Goal: Task Accomplishment & Management: Complete application form

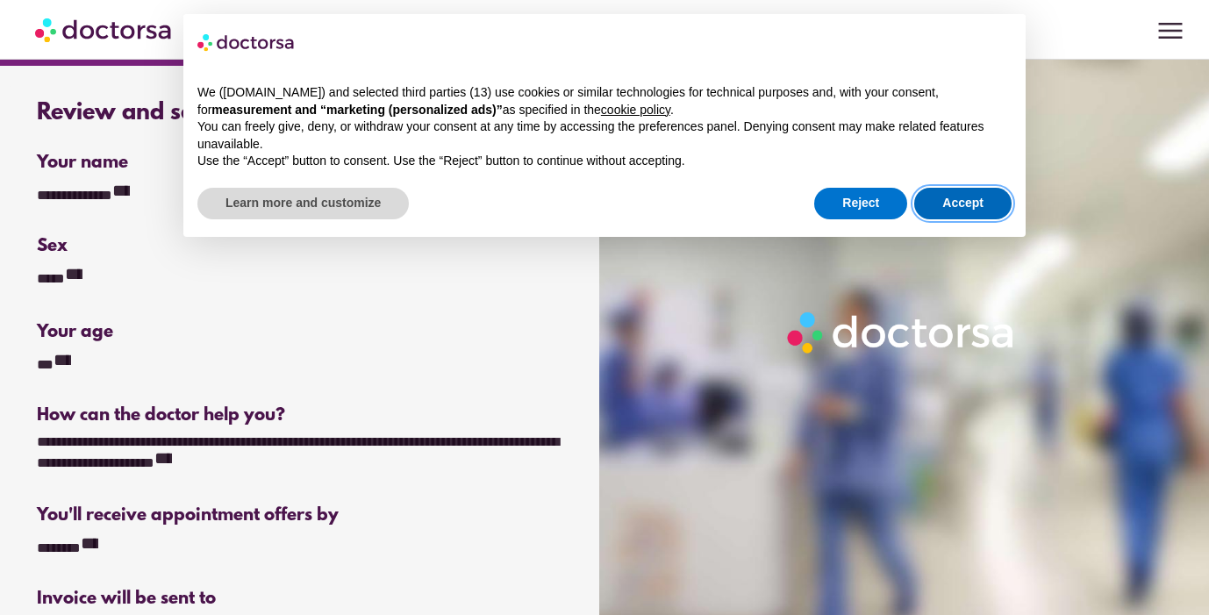
click at [988, 207] on button "Accept" at bounding box center [962, 204] width 97 height 32
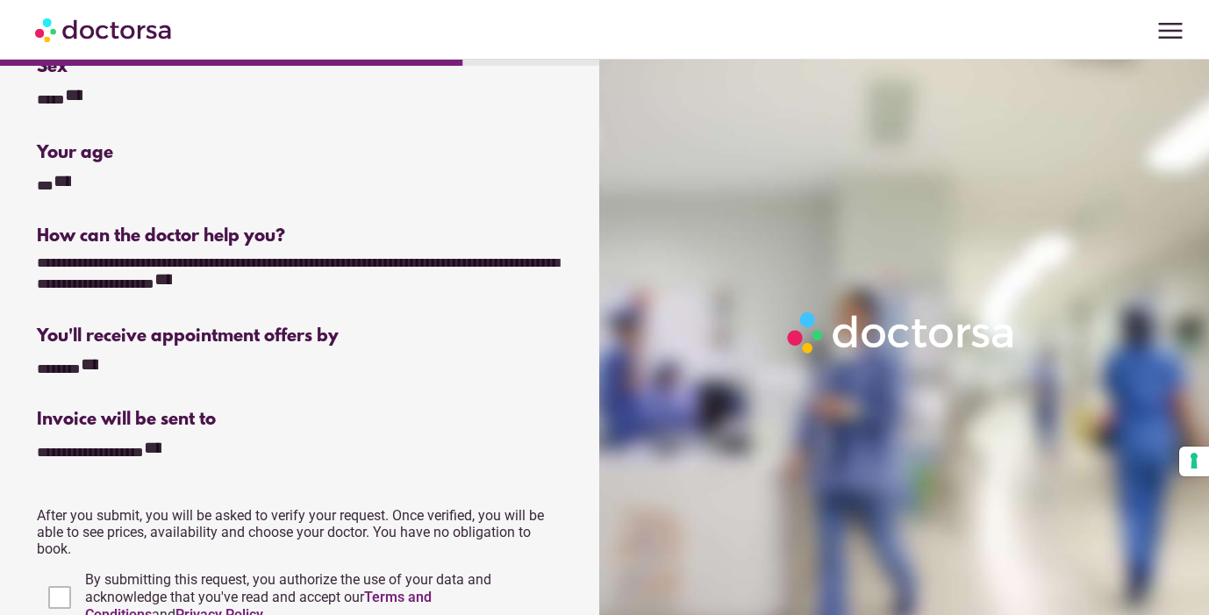
scroll to position [433, 0]
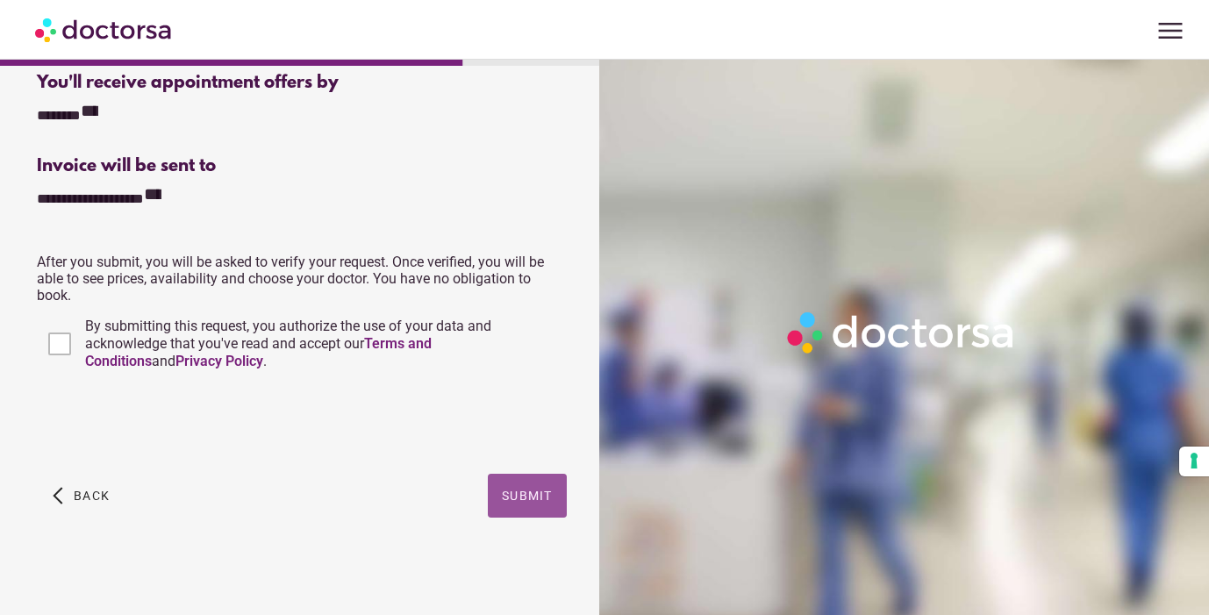
click at [508, 490] on span "Submit" at bounding box center [527, 496] width 51 height 14
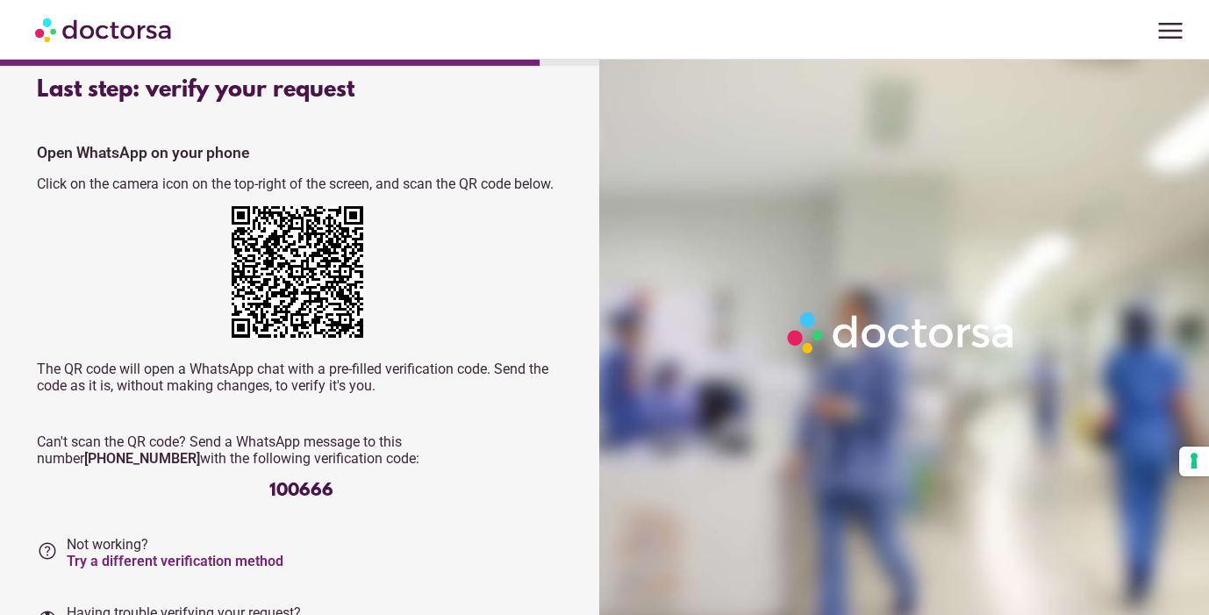
scroll to position [21, 0]
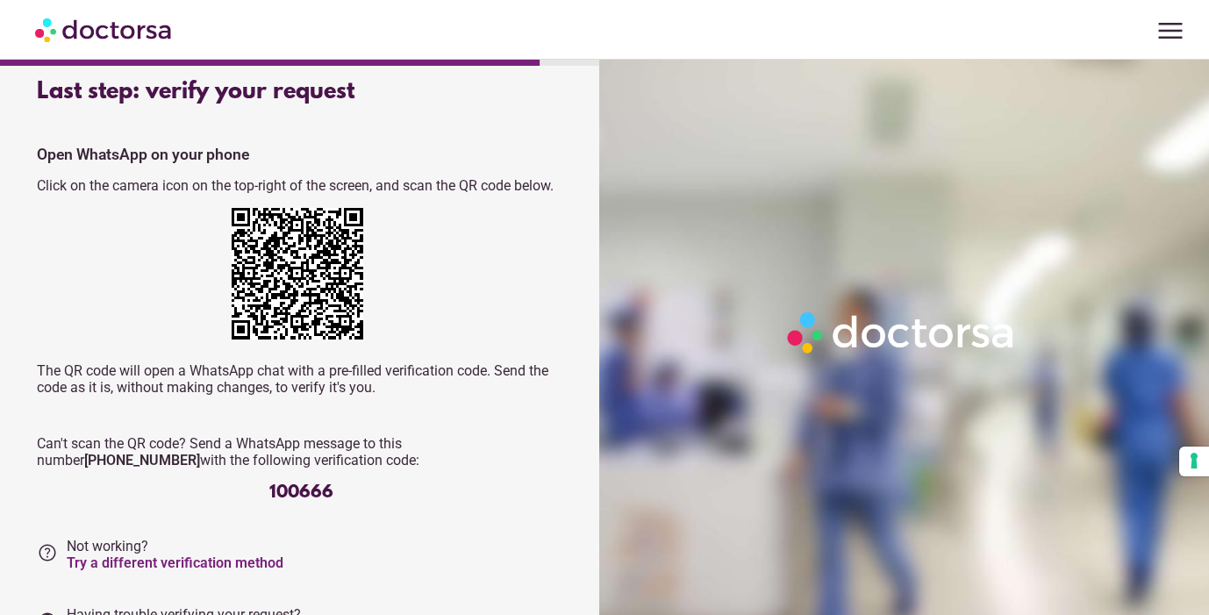
click at [1178, 40] on span "menu" at bounding box center [1170, 30] width 33 height 33
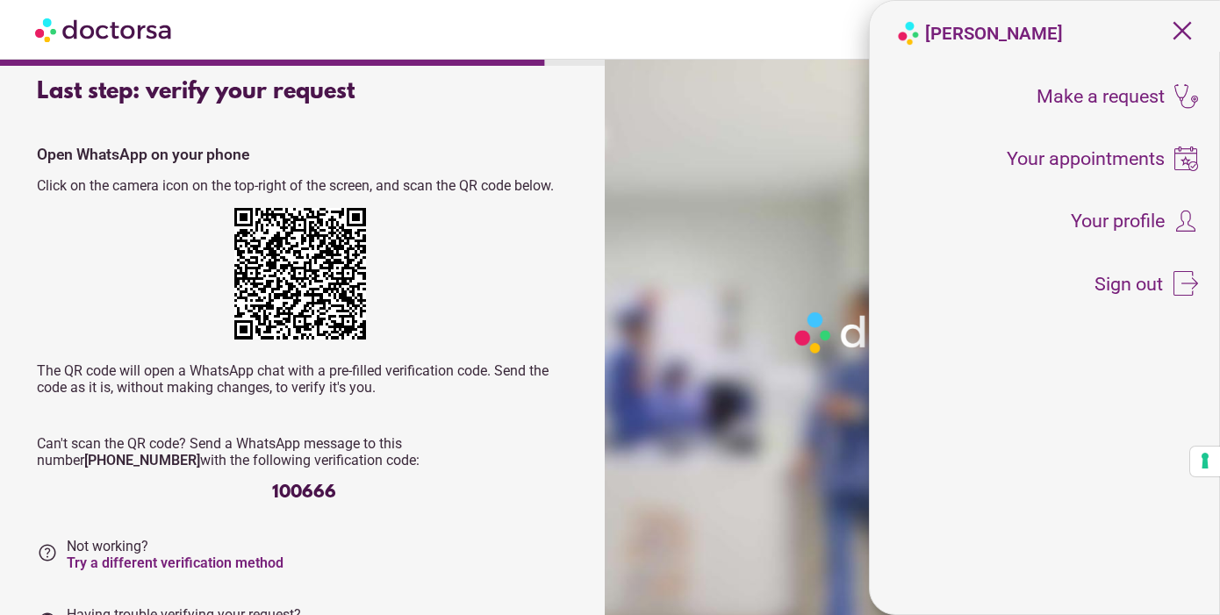
click at [1183, 26] on span "close" at bounding box center [1181, 30] width 33 height 33
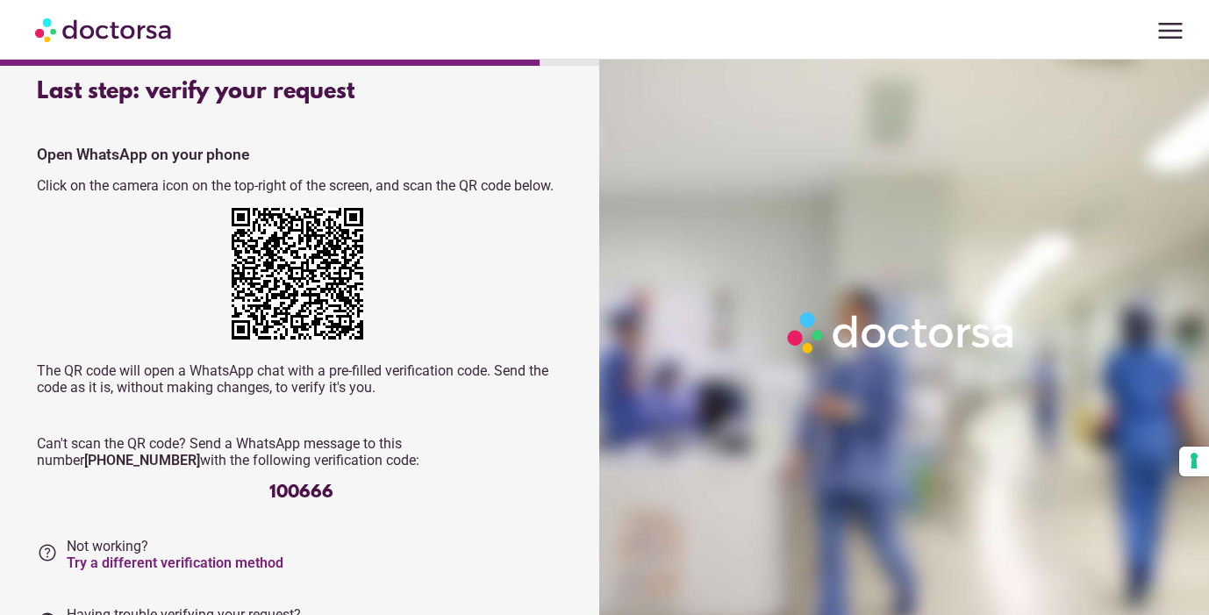
scroll to position [118, 0]
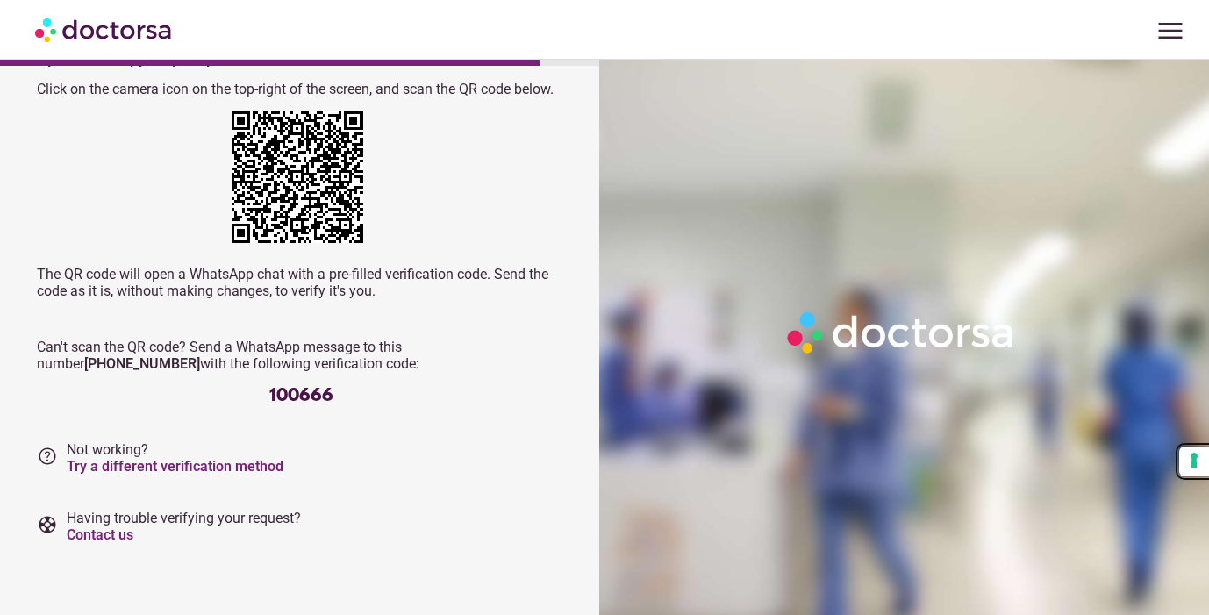
click at [1198, 461] on button "Your consent preferences for tracking technologies" at bounding box center [1194, 462] width 30 height 30
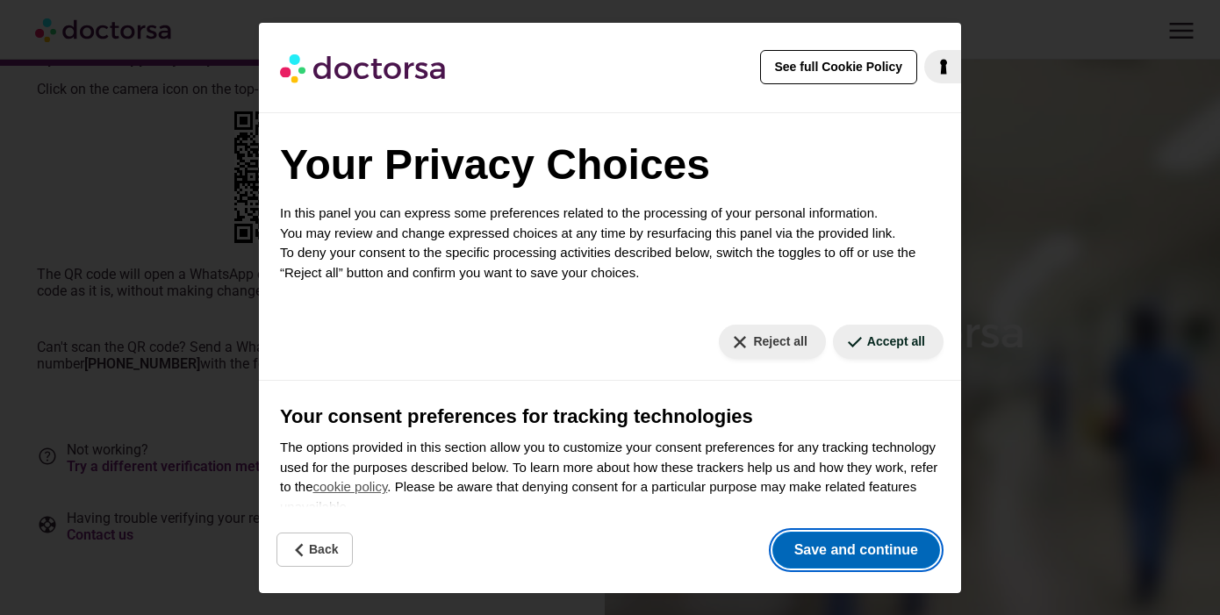
click at [850, 557] on button "Save and continue" at bounding box center [856, 550] width 168 height 37
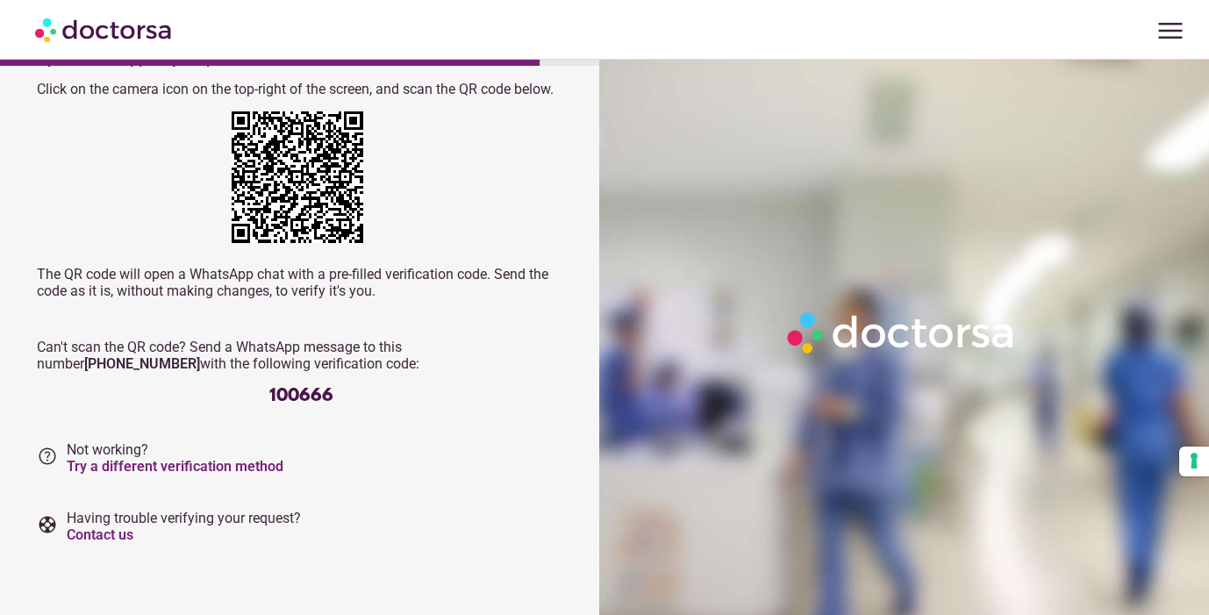
scroll to position [0, 0]
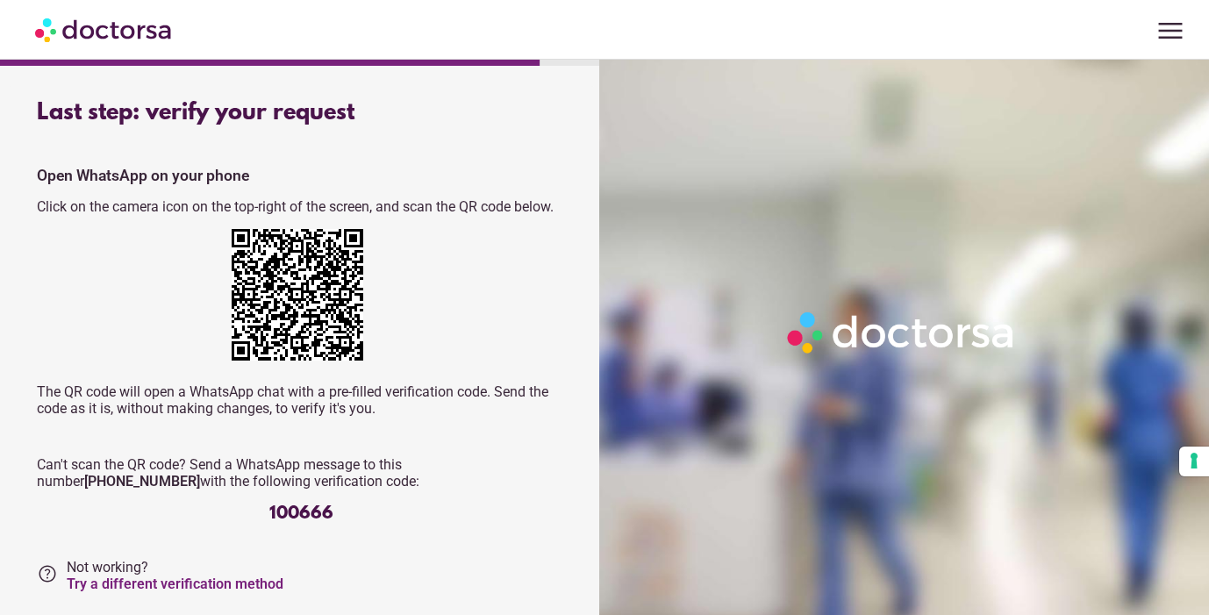
click at [1175, 25] on span "menu" at bounding box center [1170, 30] width 33 height 33
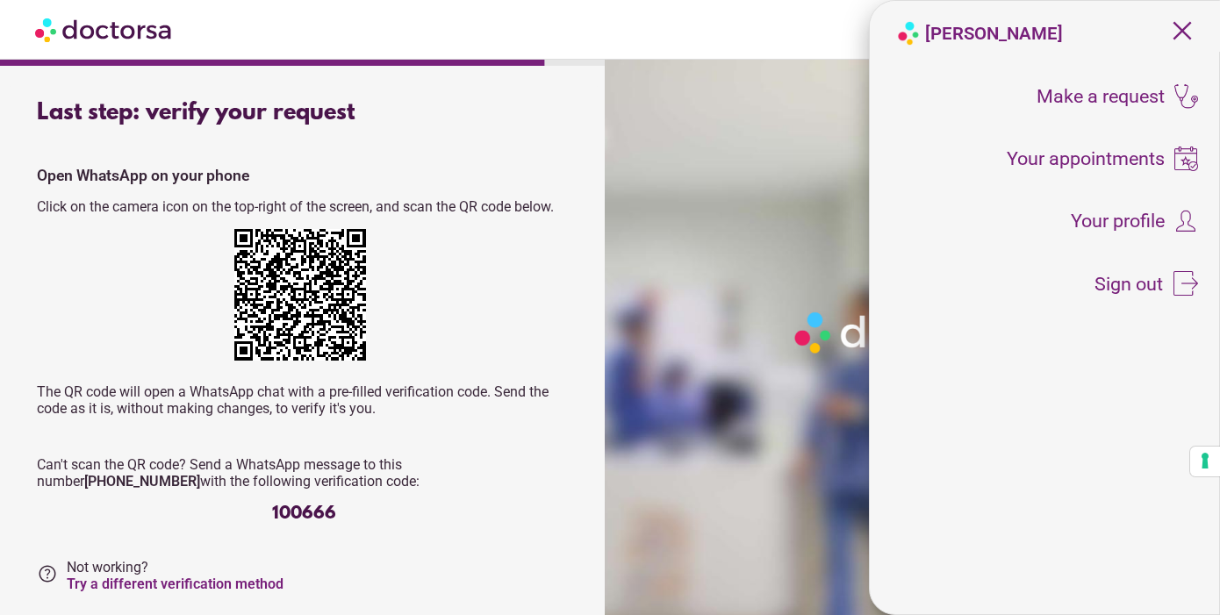
click at [674, 381] on div at bounding box center [916, 367] width 622 height 615
